Goal: Navigation & Orientation: Find specific page/section

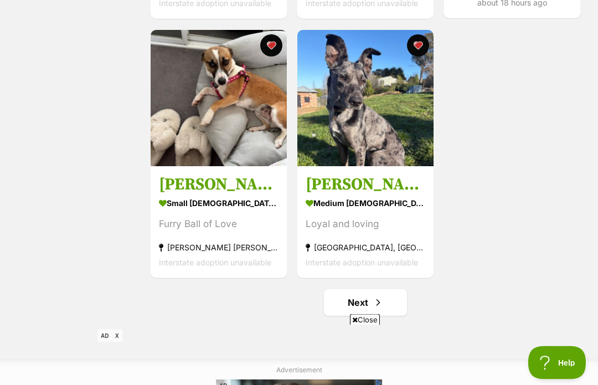
scroll to position [1751, 0]
click at [368, 301] on link "Next" at bounding box center [365, 302] width 83 height 27
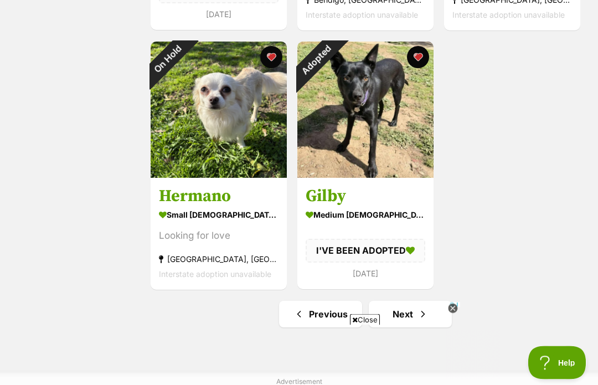
scroll to position [1783, 0]
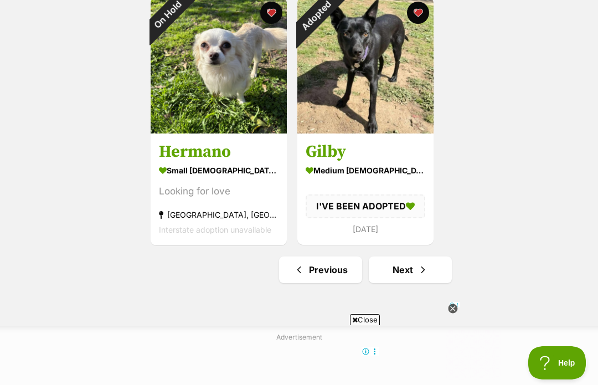
click at [422, 281] on link "Next" at bounding box center [410, 270] width 83 height 27
